Goal: Task Accomplishment & Management: Use online tool/utility

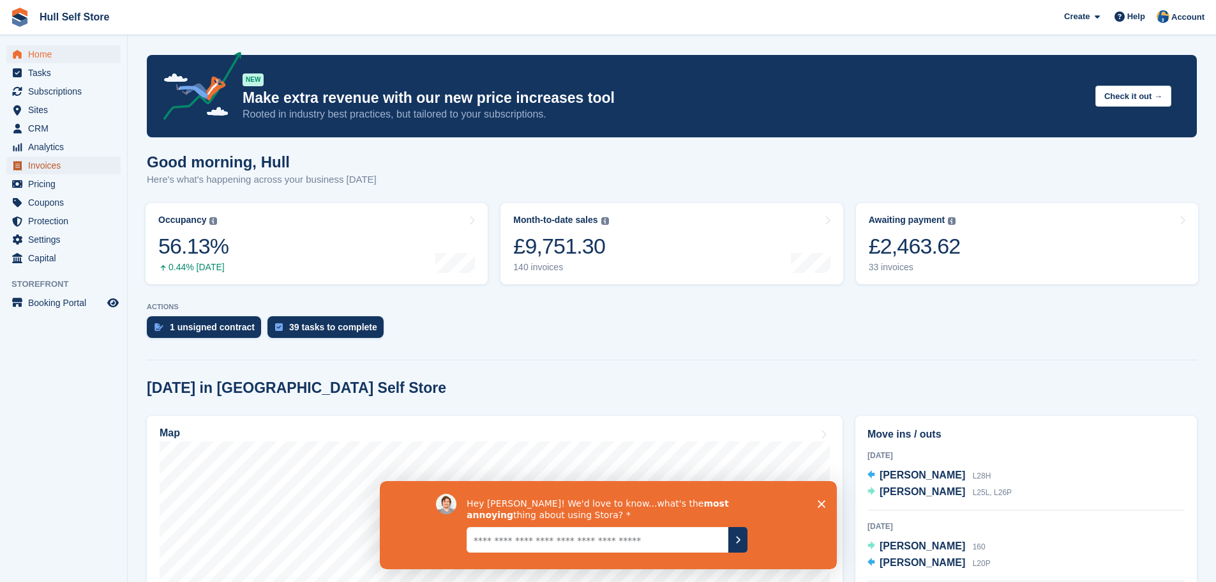
click at [71, 171] on span "Invoices" at bounding box center [66, 165] width 77 height 18
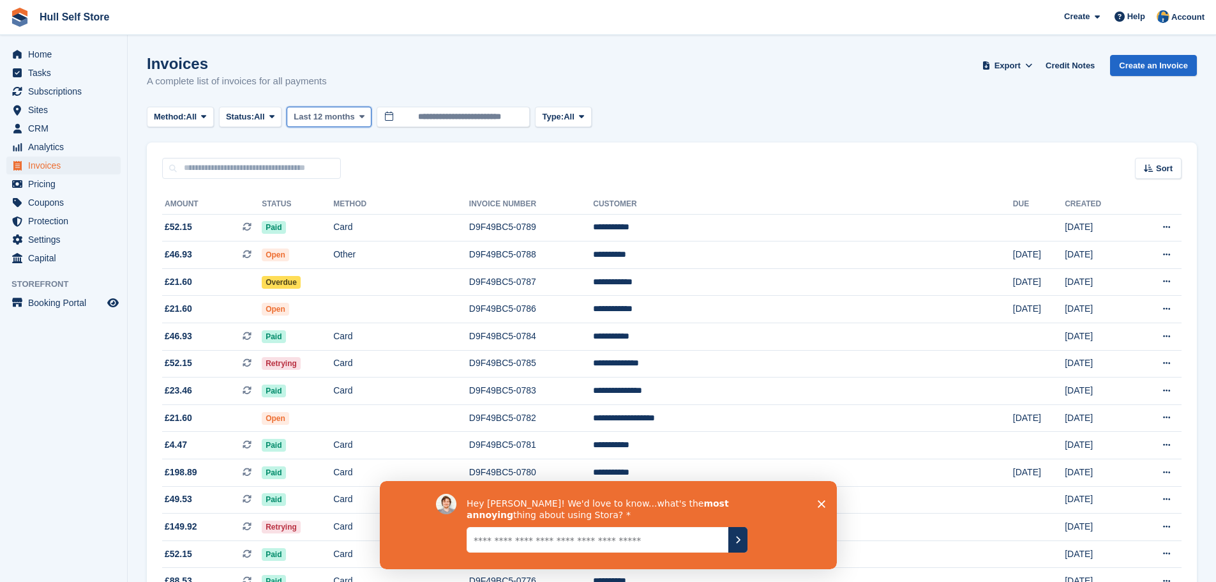
click at [323, 116] on span "Last 12 months" at bounding box center [324, 116] width 61 height 13
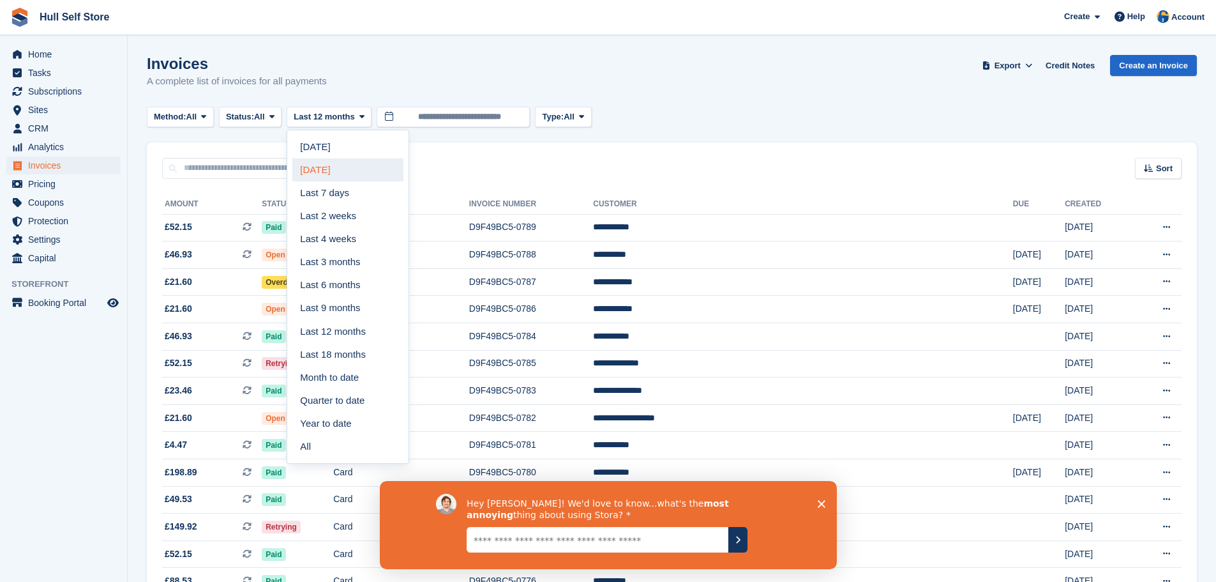
click at [338, 167] on link "[DATE]" at bounding box center [347, 169] width 111 height 23
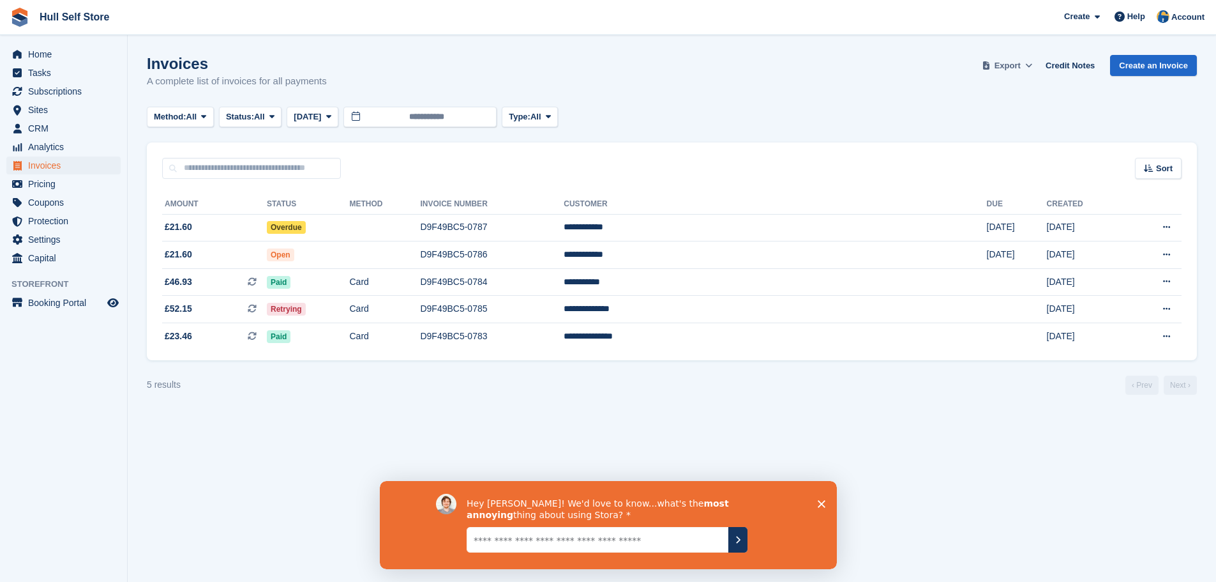
click at [1021, 61] on span "Export" at bounding box center [1008, 65] width 26 height 13
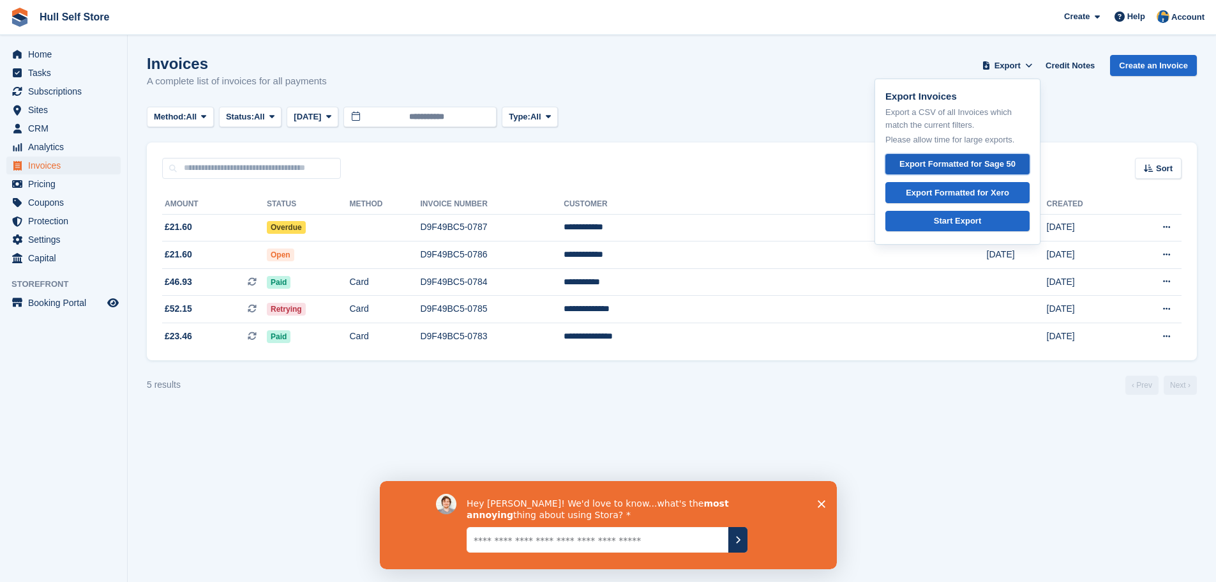
click at [952, 160] on div "Export Formatted for Sage 50" at bounding box center [957, 164] width 116 height 13
click at [1077, 61] on link "Credit Notes" at bounding box center [1070, 65] width 59 height 21
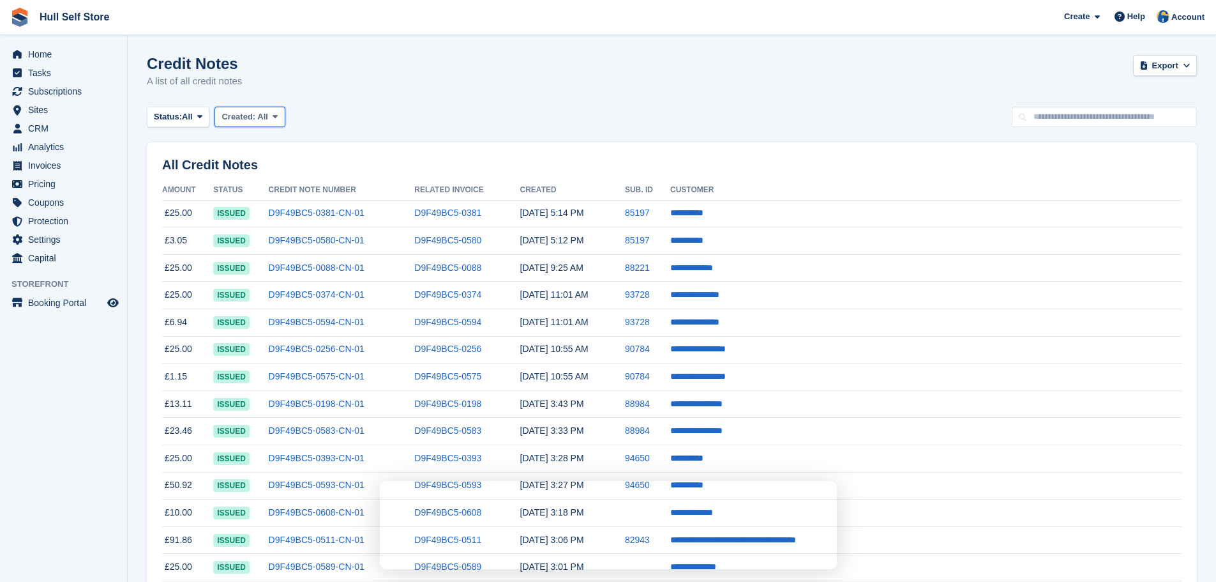
click at [250, 123] on div "Created: All" at bounding box center [245, 116] width 47 height 13
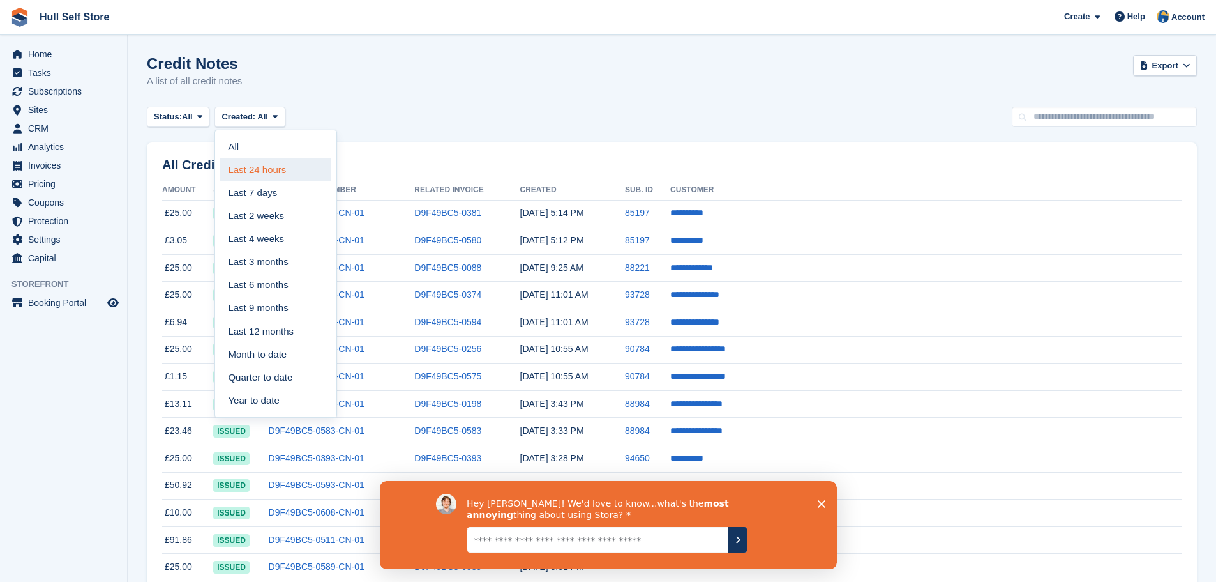
click at [243, 169] on link "Last 24 hours" at bounding box center [275, 169] width 111 height 23
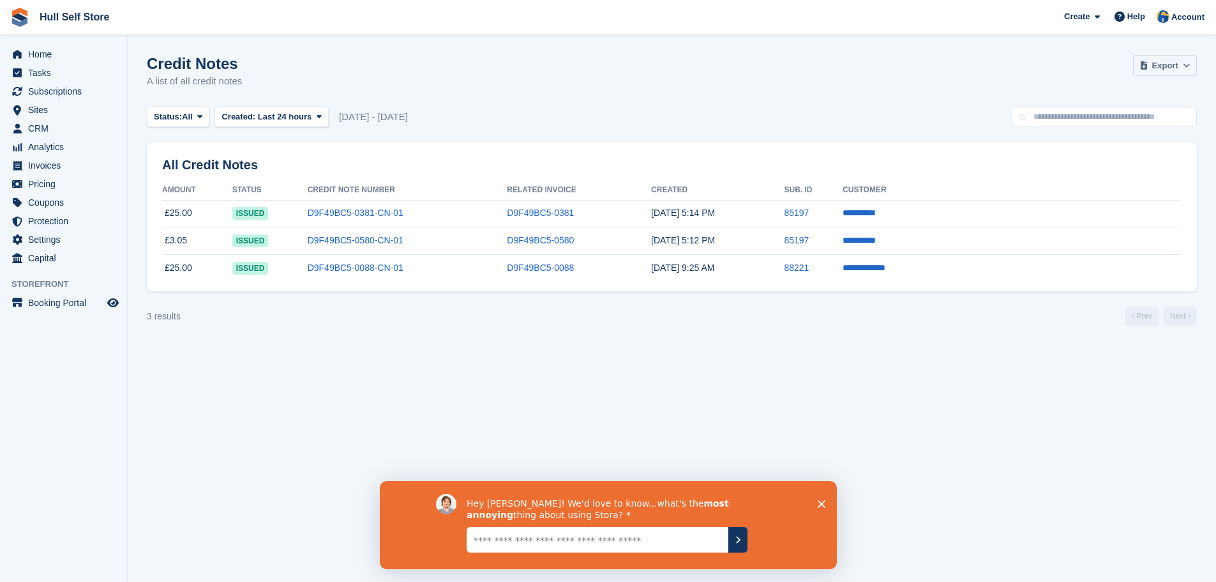
click at [1176, 64] on span "Export" at bounding box center [1165, 65] width 26 height 13
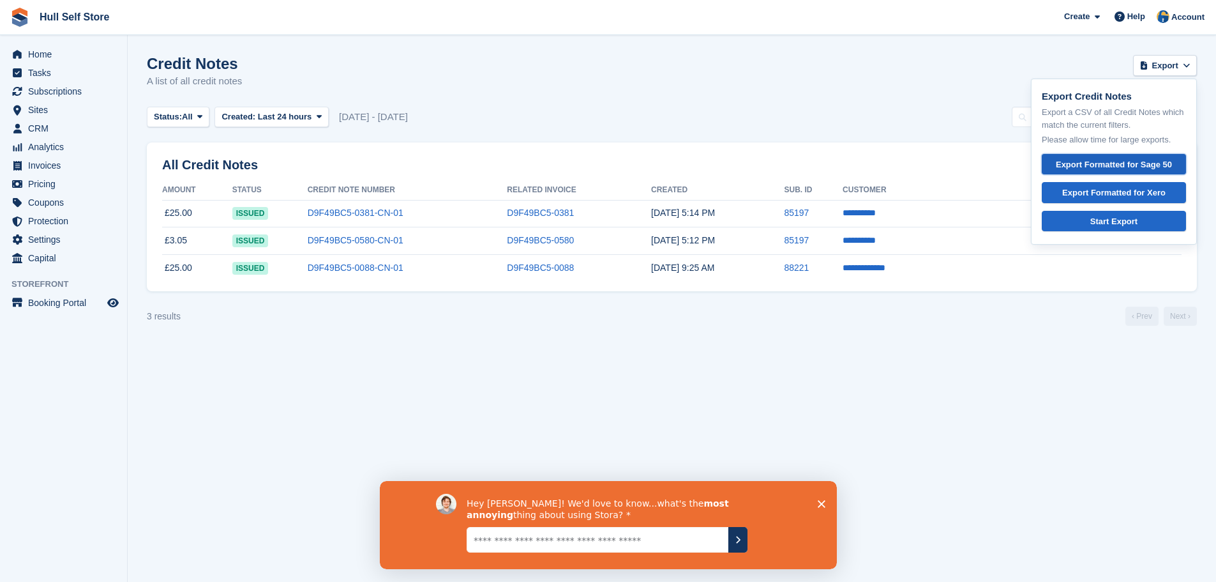
click at [1108, 163] on div "Export Formatted for Sage 50" at bounding box center [1114, 164] width 123 height 13
